Goal: Task Accomplishment & Management: Use online tool/utility

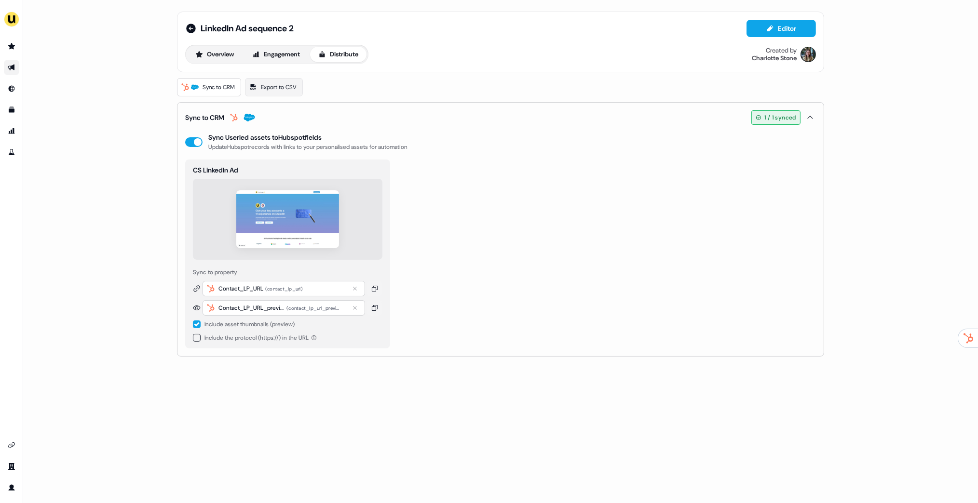
click at [10, 63] on link "Go to outbound experience" at bounding box center [11, 67] width 15 height 15
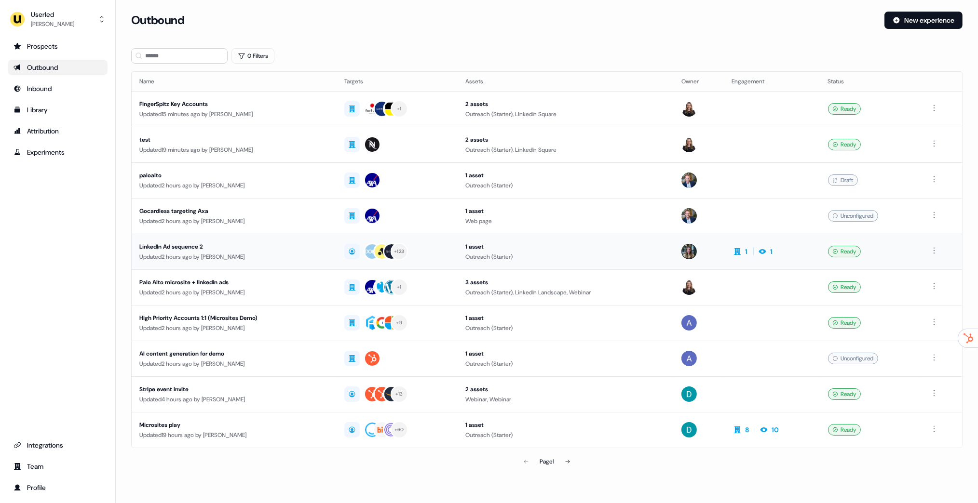
click at [267, 260] on div "Updated 2 hours ago by Charlotte Stone" at bounding box center [234, 257] width 190 height 10
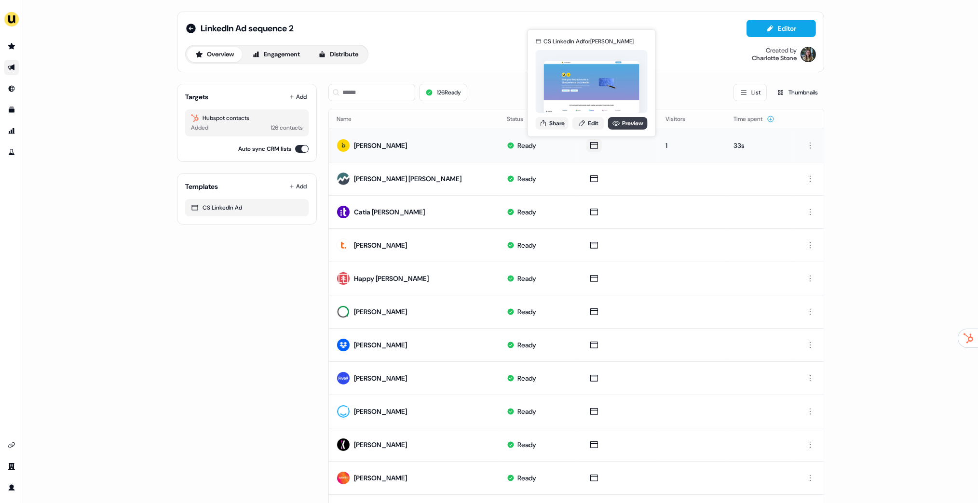
click at [625, 125] on link "Preview" at bounding box center [628, 123] width 40 height 13
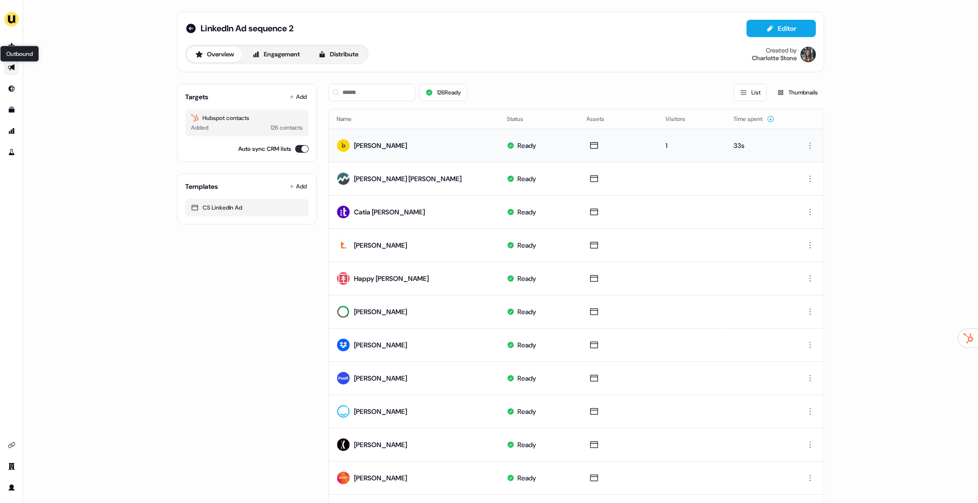
click at [8, 68] on icon "Go to outbound experience" at bounding box center [12, 68] width 8 height 8
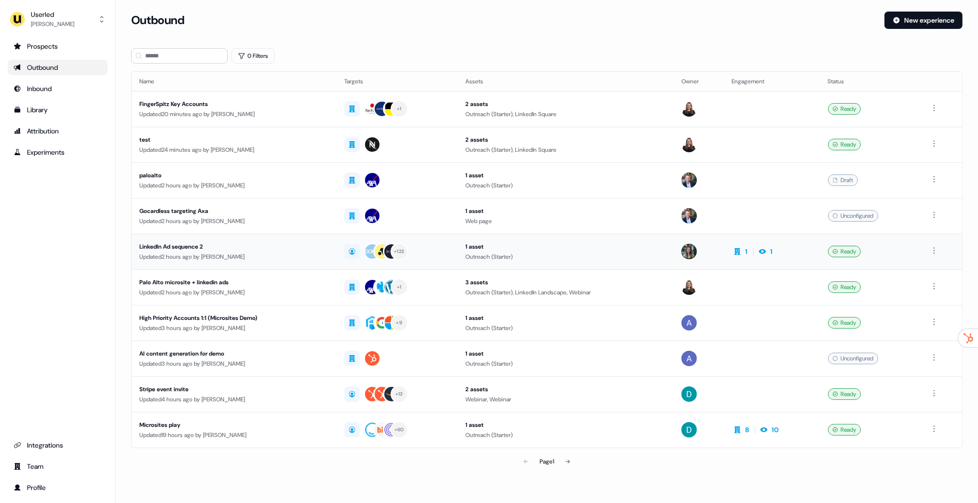
click at [210, 255] on div "Updated 2 hours ago by Charlotte Stone" at bounding box center [234, 257] width 190 height 10
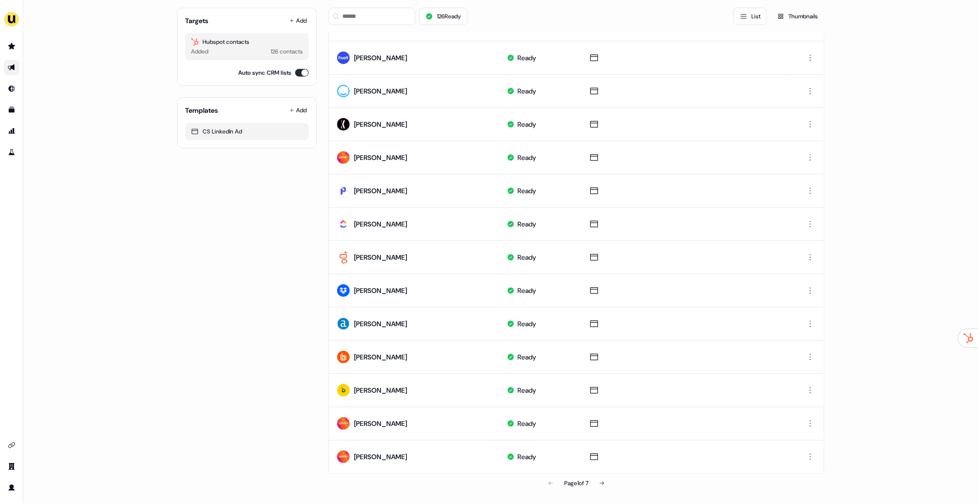
scroll to position [321, 0]
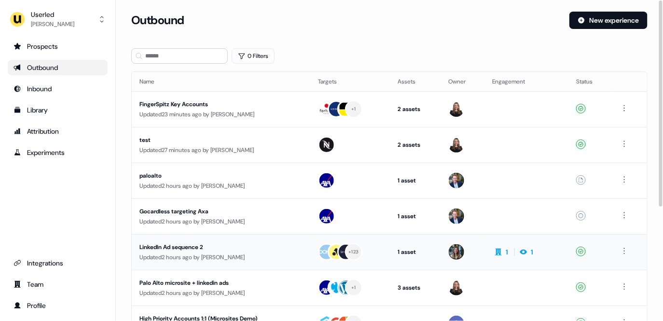
click at [228, 247] on div "LinkedIn Ad sequence 2" at bounding box center [220, 247] width 163 height 10
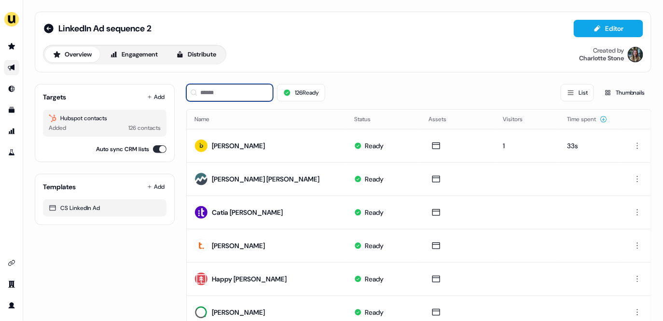
click at [249, 98] on input at bounding box center [229, 92] width 87 height 17
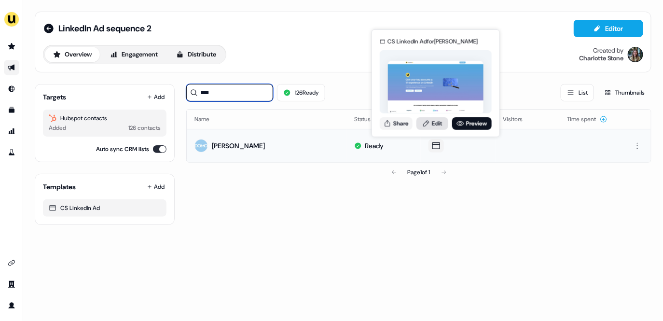
type input "****"
click at [425, 117] on link "Edit" at bounding box center [432, 123] width 32 height 13
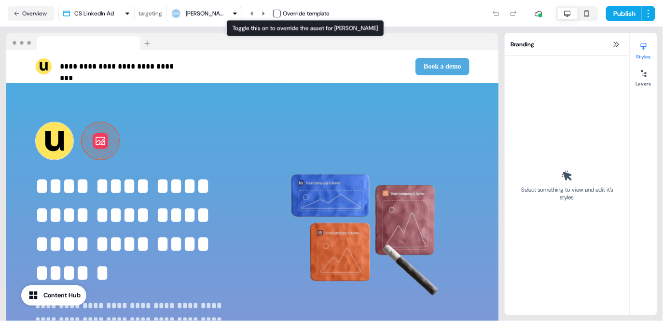
click at [279, 14] on button "button" at bounding box center [277, 14] width 8 height 8
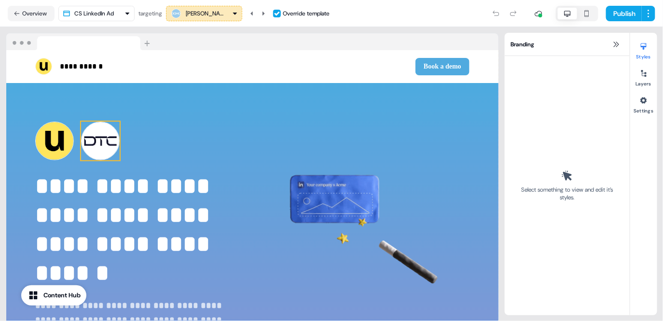
click at [101, 144] on img at bounding box center [100, 141] width 39 height 39
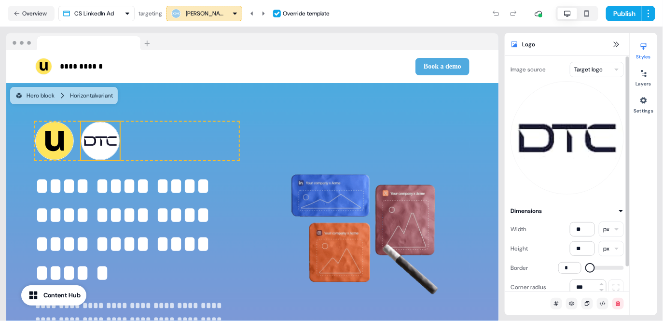
click at [577, 65] on html "**********" at bounding box center [331, 160] width 663 height 321
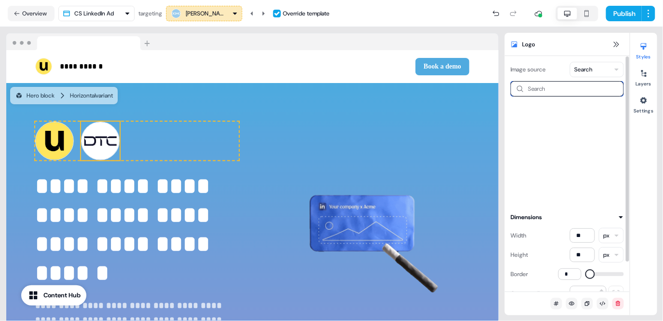
click at [547, 90] on input at bounding box center [566, 88] width 113 height 15
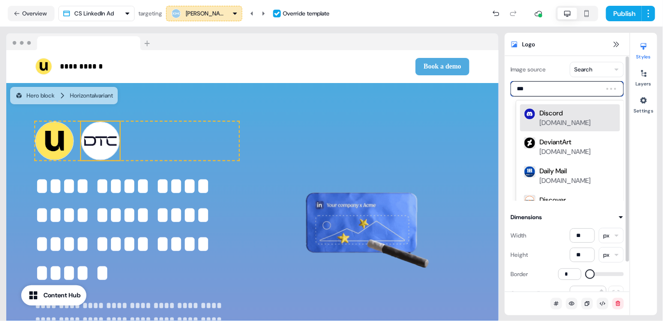
type input "****"
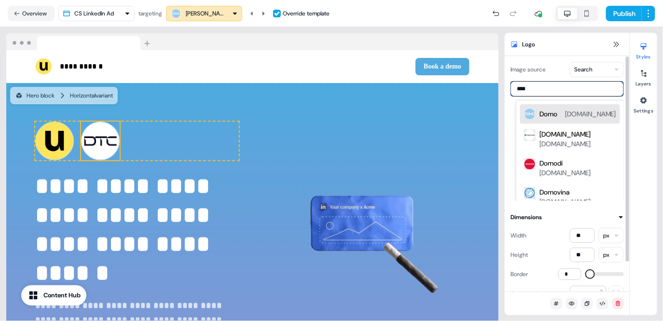
click at [557, 111] on div "Domo" at bounding box center [548, 114] width 18 height 10
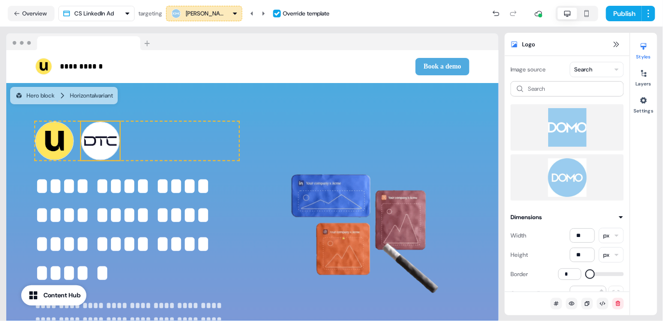
click at [96, 147] on img at bounding box center [100, 141] width 39 height 39
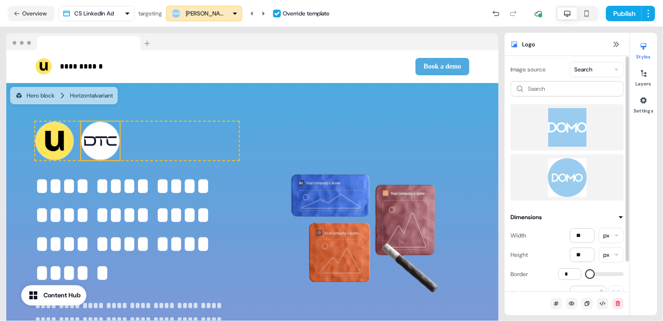
click at [597, 64] on html "**********" at bounding box center [331, 160] width 663 height 321
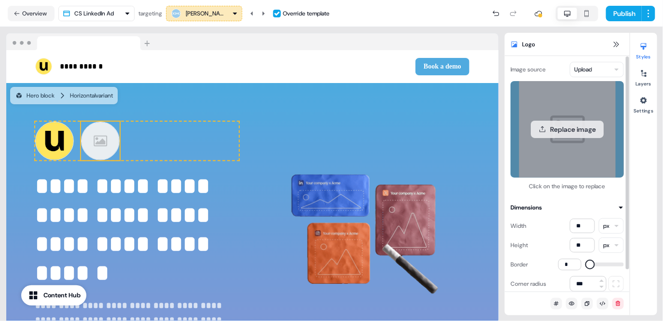
click at [587, 128] on button "Replace image" at bounding box center [566, 129] width 73 height 17
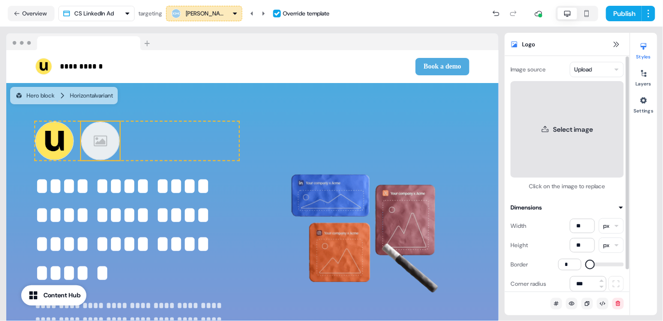
click at [556, 131] on button "Select image" at bounding box center [566, 129] width 113 height 96
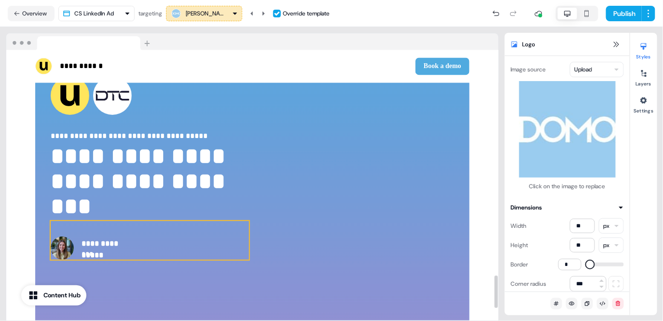
scroll to position [1831, 0]
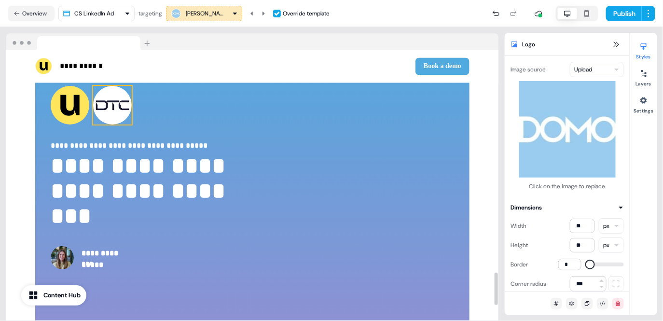
click at [111, 102] on img at bounding box center [112, 105] width 39 height 39
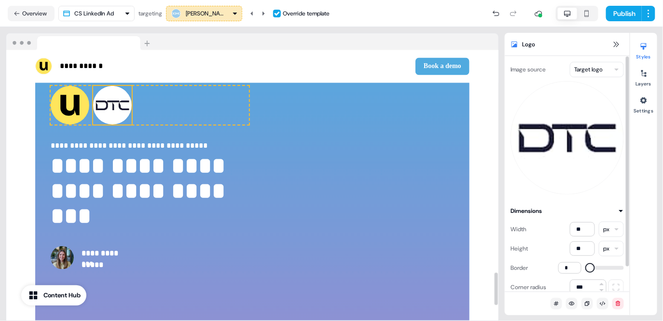
click at [592, 75] on html "**********" at bounding box center [331, 160] width 663 height 321
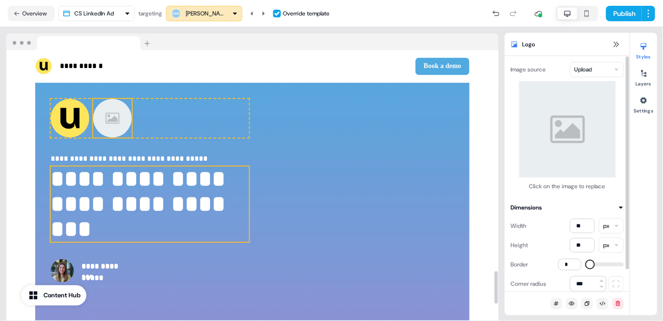
scroll to position [1817, 0]
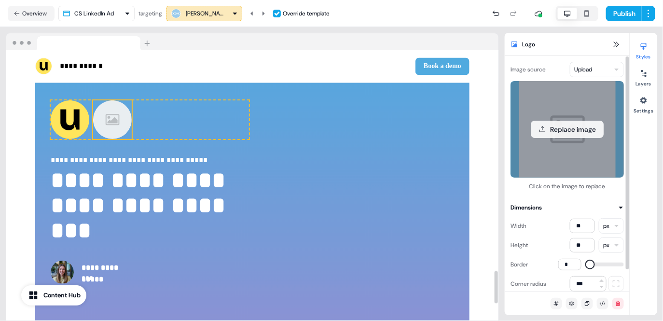
click at [548, 114] on div "Replace image" at bounding box center [566, 129] width 113 height 96
click at [556, 126] on button "Replace image" at bounding box center [566, 129] width 73 height 17
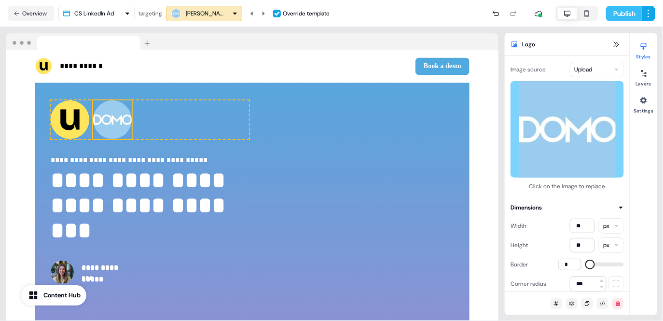
click at [624, 16] on button "Publish" at bounding box center [624, 13] width 36 height 15
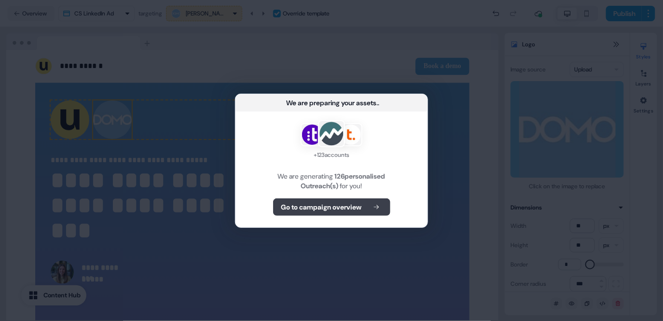
click at [368, 201] on button "Go to campaign overview" at bounding box center [331, 206] width 117 height 17
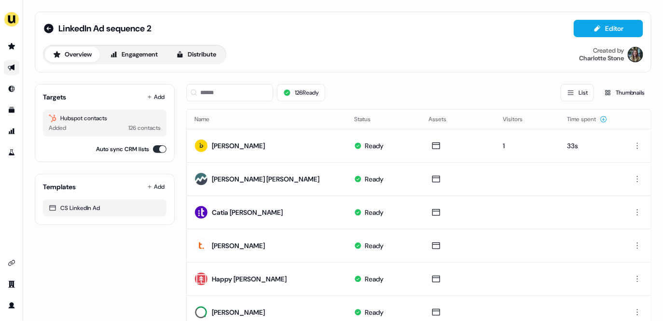
click at [13, 63] on link "Go to outbound experience" at bounding box center [11, 67] width 15 height 15
